Goal: Task Accomplishment & Management: Use online tool/utility

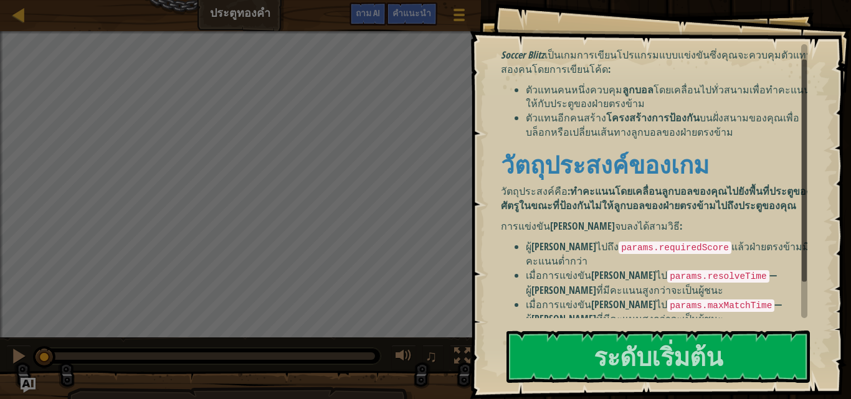
scroll to position [55, 0]
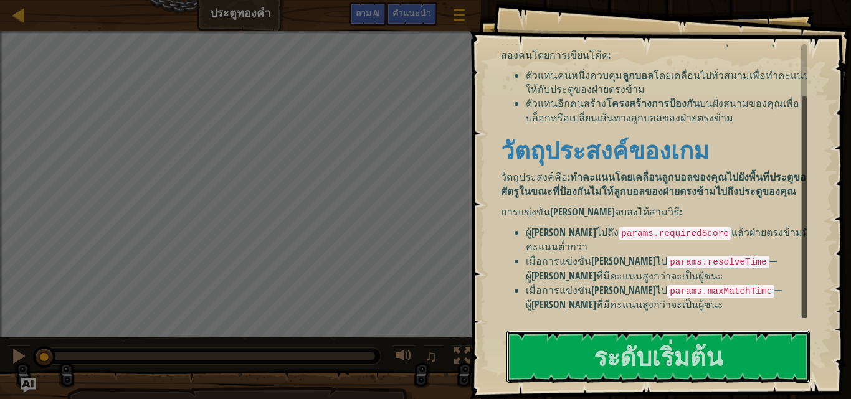
drag, startPoint x: 689, startPoint y: 362, endPoint x: 690, endPoint y: 237, distance: 125.2
click at [689, 361] on font "ระดับเริ่มต้น" at bounding box center [658, 356] width 129 height 34
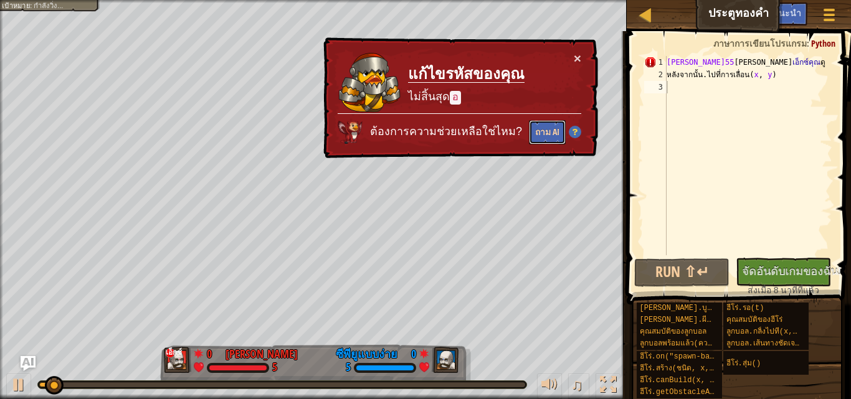
click at [551, 130] on font "ถาม AI" at bounding box center [547, 132] width 24 height 12
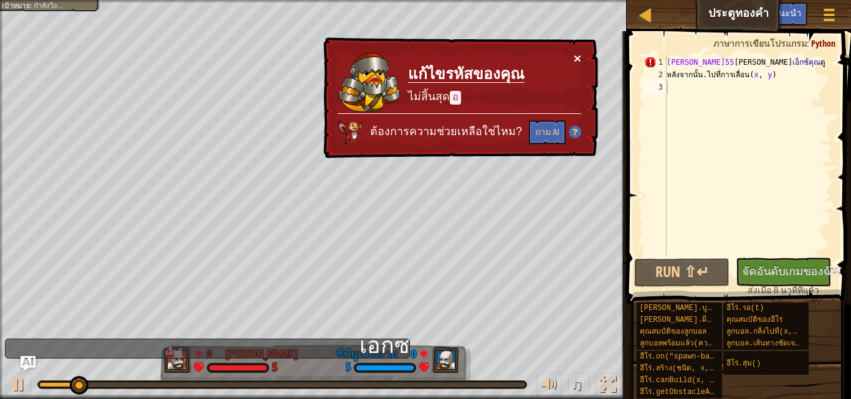
click at [579, 55] on button "×" at bounding box center [577, 58] width 7 height 13
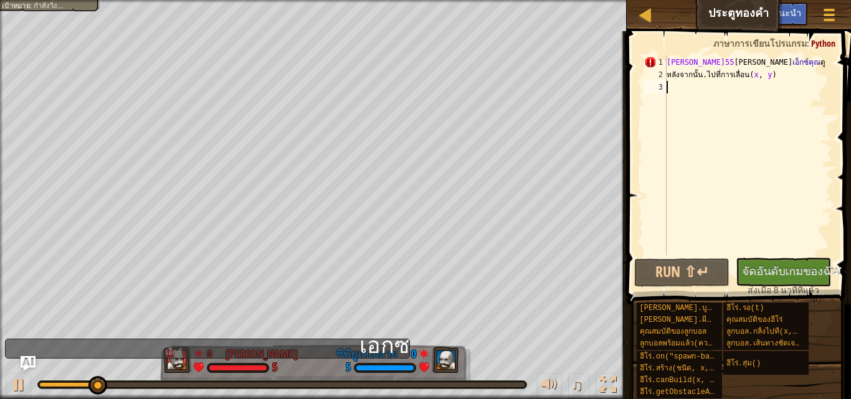
click at [797, 71] on div "[PERSON_NAME]55 [PERSON_NAME] [PERSON_NAME] ​ [PERSON_NAME] หลังจากนั้น.ไปที่กา…" at bounding box center [748, 168] width 168 height 224
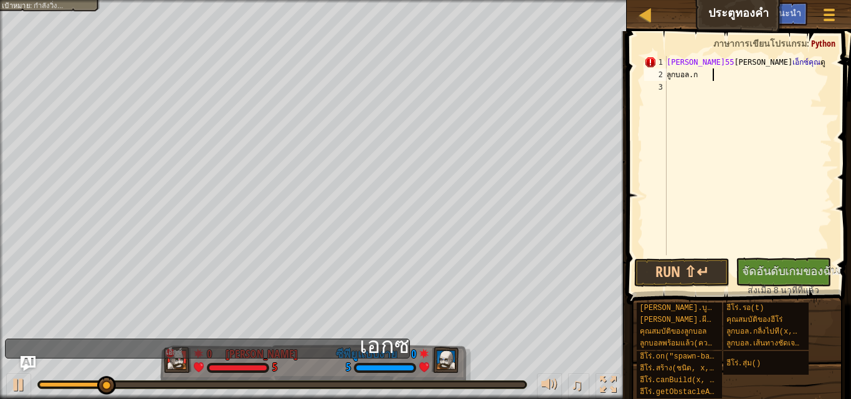
type textarea "ล"
type textarea "b"
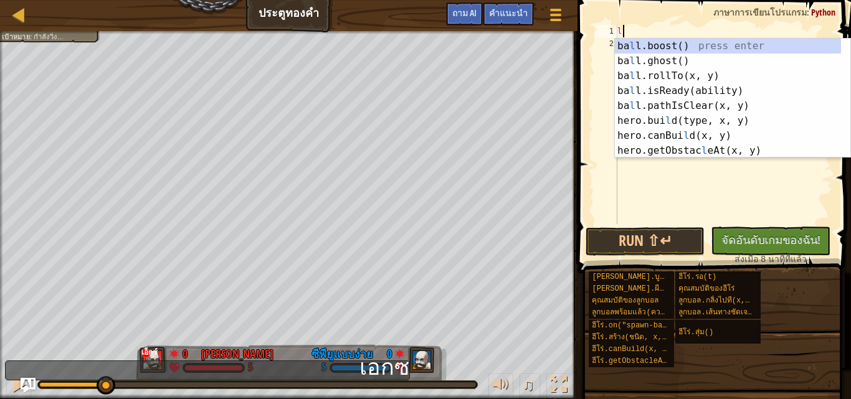
scroll to position [6, 0]
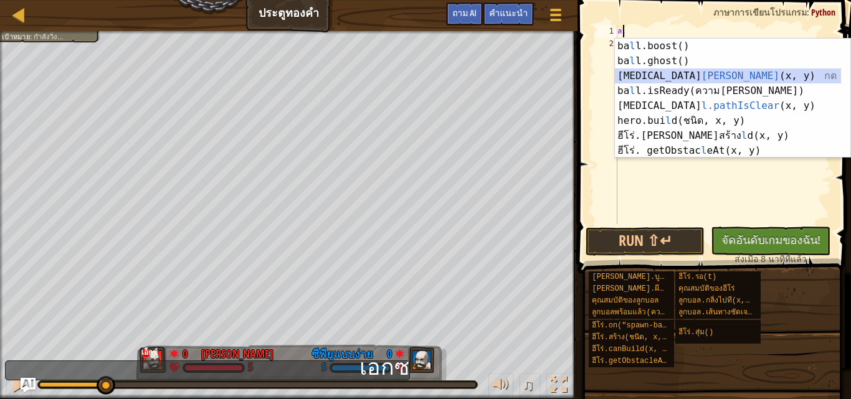
click at [682, 81] on div "ba l l.boost() กด Enter ba l l.ghost() กด Enter [MEDICAL_DATA] l.rollTo (x, y) …" at bounding box center [728, 113] width 226 height 149
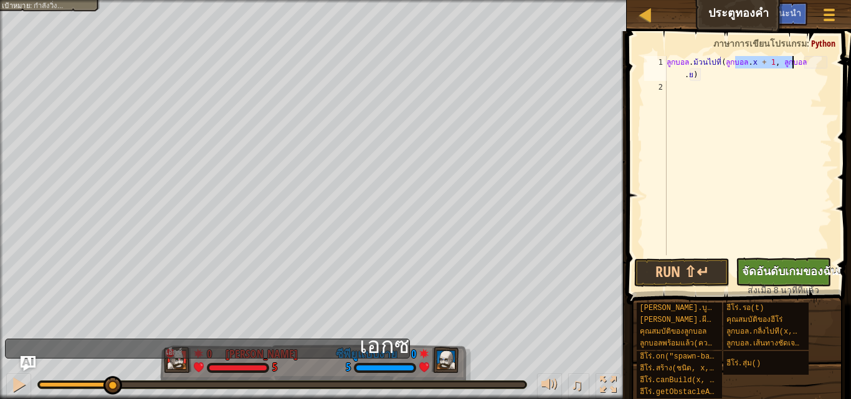
type textarea "ball.rollTo(ball.x + 1, ball.y)"
click at [776, 268] on font "จัดอันดับเกมของฉัน!" at bounding box center [791, 271] width 99 height 16
click at [783, 6] on div "คำแนะนำ" at bounding box center [781, 13] width 51 height 23
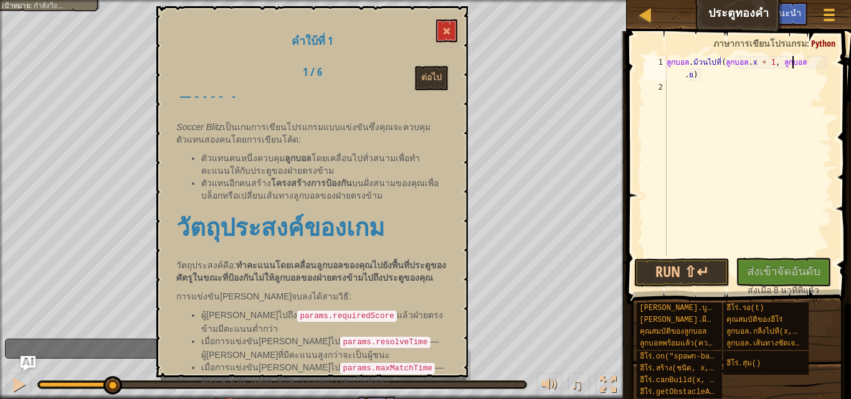
scroll to position [52, 0]
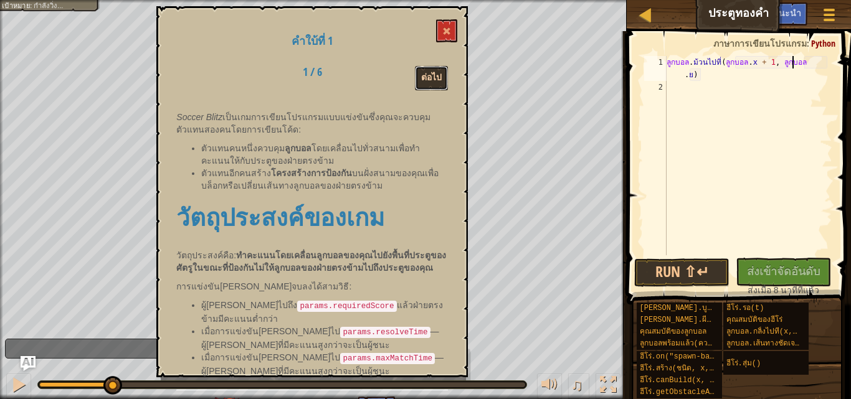
click at [425, 70] on button "ต่อไป" at bounding box center [431, 78] width 33 height 24
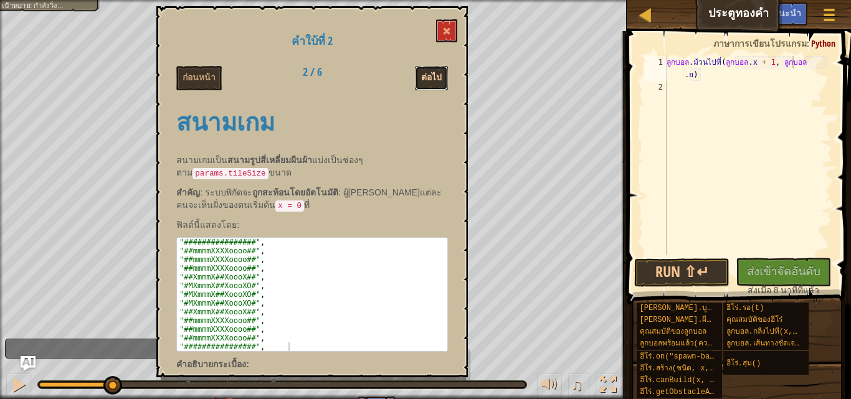
click at [431, 67] on button "ต่อไป" at bounding box center [431, 78] width 33 height 24
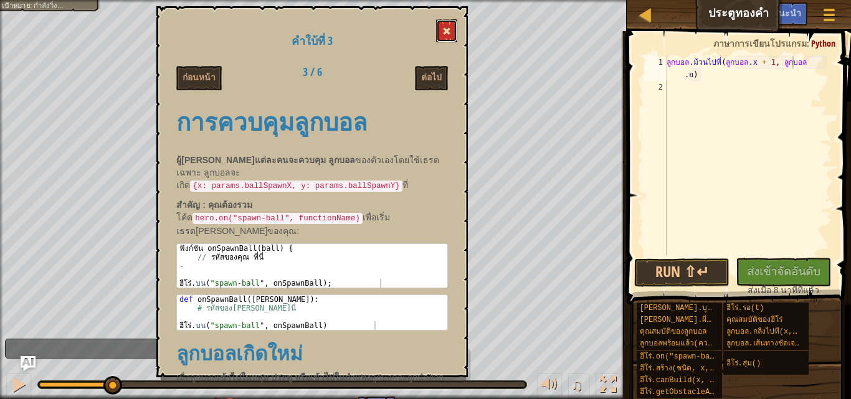
click at [444, 30] on span at bounding box center [446, 31] width 9 height 9
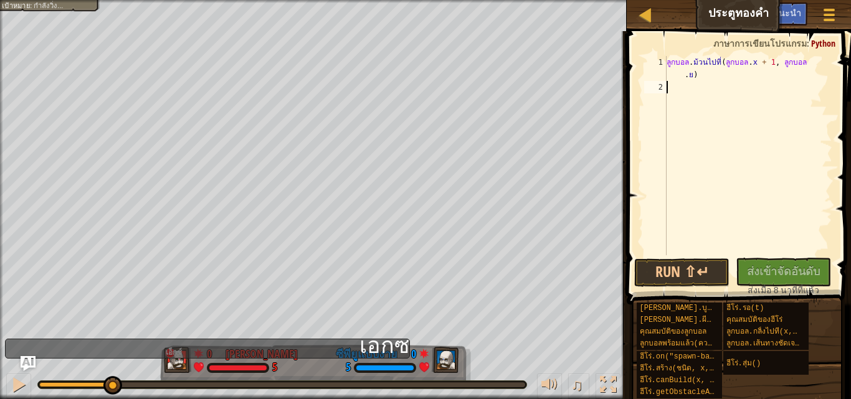
click at [678, 83] on div "ลูกบอล . ม้วนไปที่ ( ลูกบอล . x + 1 , ลูกบอล . ย )" at bounding box center [748, 174] width 168 height 237
type textarea "'"
click at [680, 88] on div "ลูกบอล . ม้วนไปที่ ( ลูกบอล . x + 1 , ลูกบอล . ย )" at bounding box center [748, 174] width 168 height 237
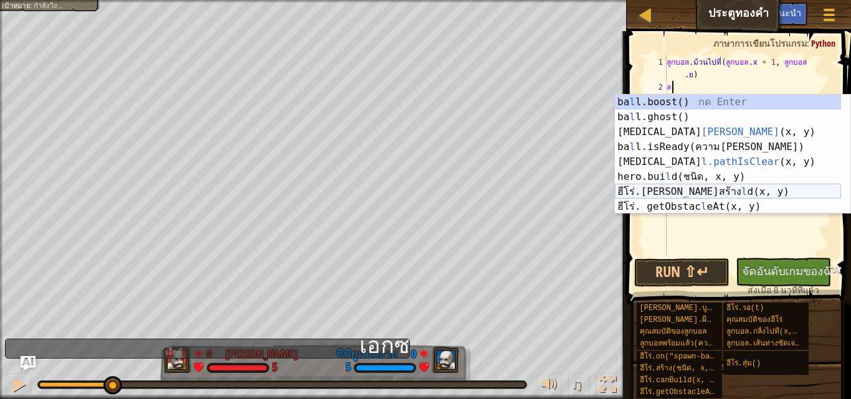
click at [678, 191] on div "ba l l.boost() กด Enter ba l l.ghost() กด Enter [MEDICAL_DATA] l.rollTo (x, y) …" at bounding box center [728, 169] width 226 height 149
type textarea "hero.canBuild(35, 65)"
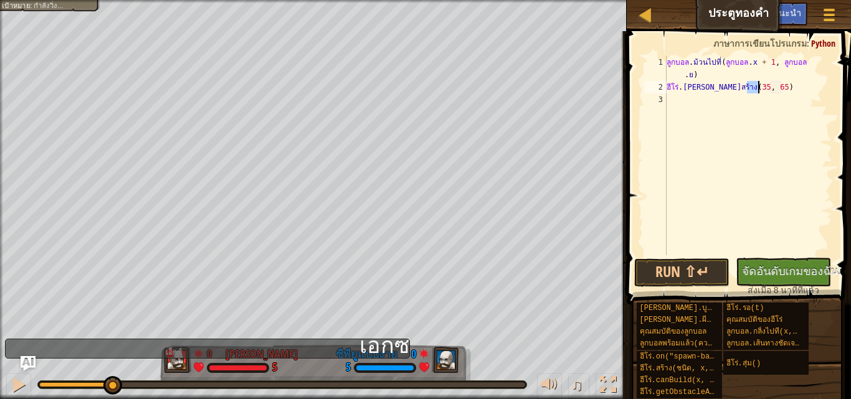
click at [685, 105] on div "ลูกบอล . ม้วนไปที่ ( ลูกบอล . x + 1 , ลูกบอล . ย ) ฮีโร่ . [PERSON_NAME]สร้าง (…" at bounding box center [748, 174] width 168 height 237
type textarea "]"
type textarea "\"
type textarea "["
type textarea "j"
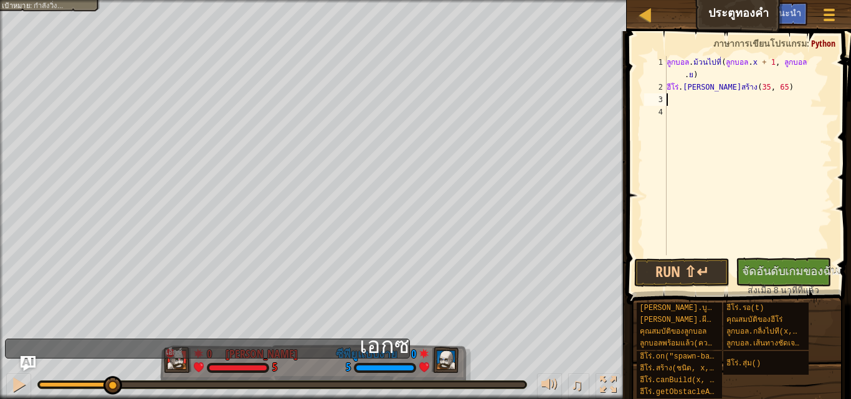
type textarea "k"
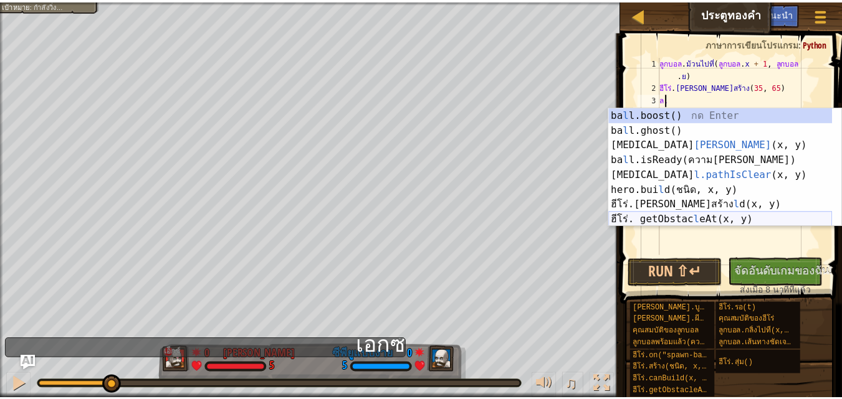
scroll to position [15, 0]
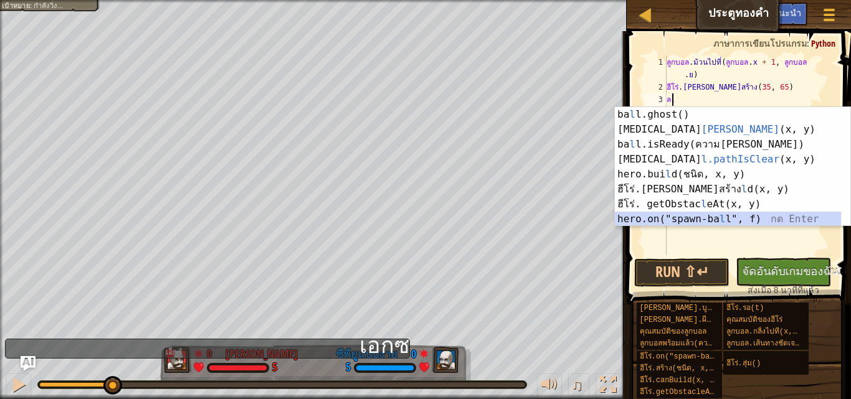
click at [682, 212] on div "ba l l.ghost() กด Enter [MEDICAL_DATA] l.rollTo (x, y) กด Enter ba l l.isReady(…" at bounding box center [728, 181] width 226 height 149
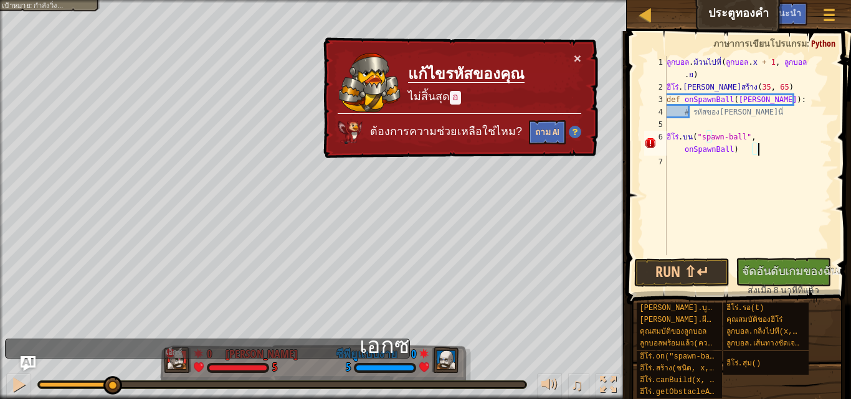
type textarea "hero.on("spawn-ball", onSpawnBall)"
click at [548, 138] on button "ถาม AI" at bounding box center [547, 132] width 37 height 24
click at [569, 55] on div "× แก้ไขรหัสของคุณ ไม่สิ้นสุด อ ต้องการความช่วยเหลือใช่ไหม? ถาม AI" at bounding box center [459, 97] width 277 height 121
click at [643, 14] on div at bounding box center [645, 15] width 16 height 16
